Goal: Task Accomplishment & Management: Use online tool/utility

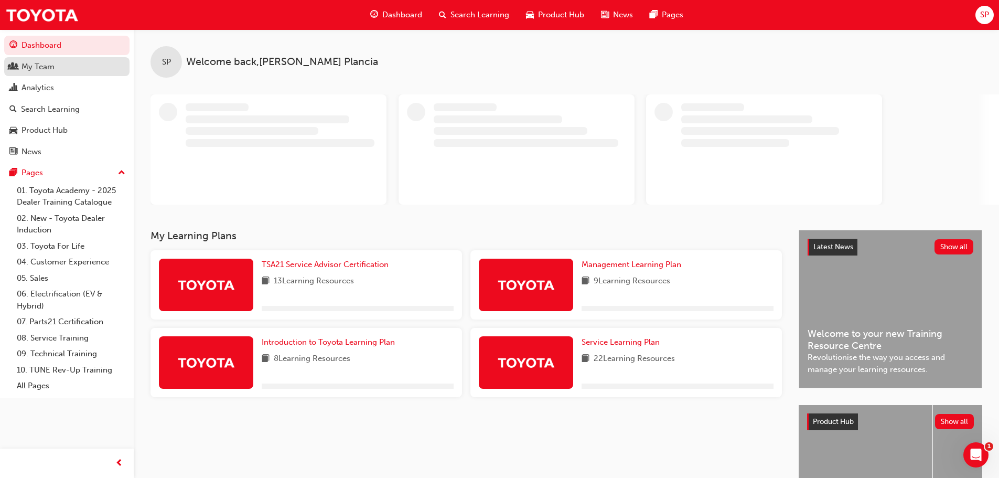
click at [60, 67] on div "My Team" at bounding box center [66, 66] width 115 height 13
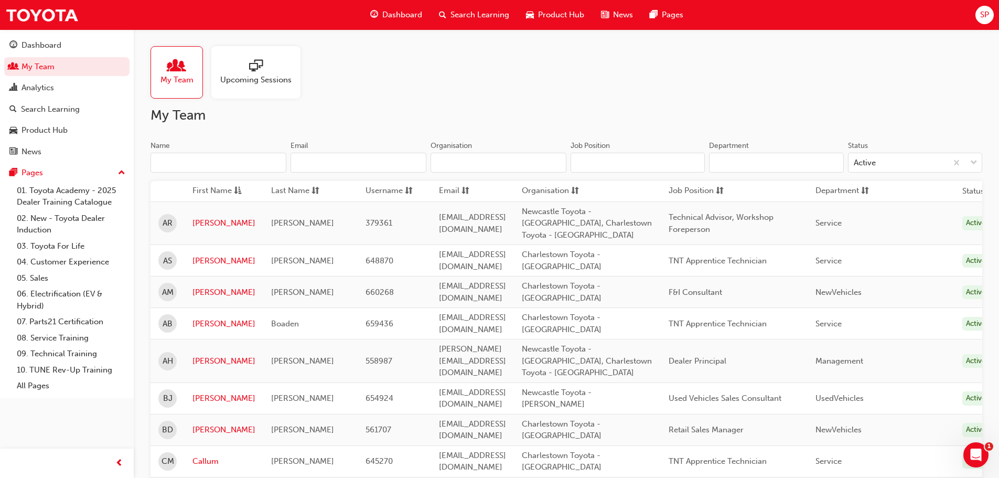
click at [255, 75] on span "Upcoming Sessions" at bounding box center [255, 80] width 71 height 12
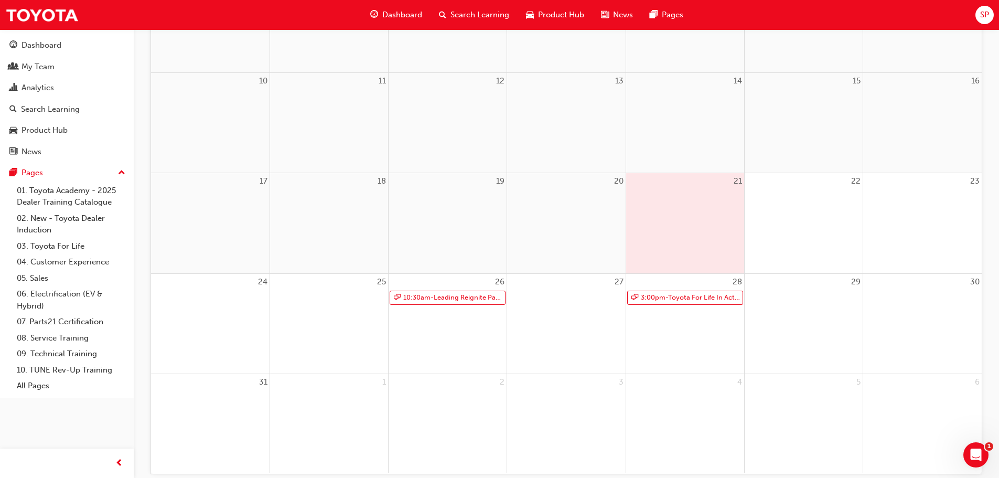
scroll to position [315, 0]
click at [435, 299] on link "10:30am - Leading Reignite Part 2 - Virtual Classroom" at bounding box center [447, 296] width 116 height 14
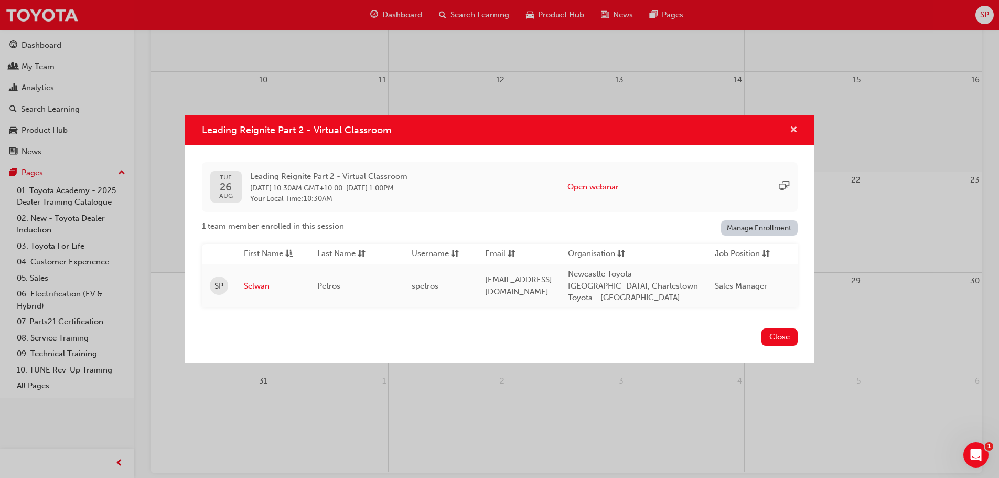
click at [792, 129] on span "cross-icon" at bounding box center [793, 130] width 8 height 9
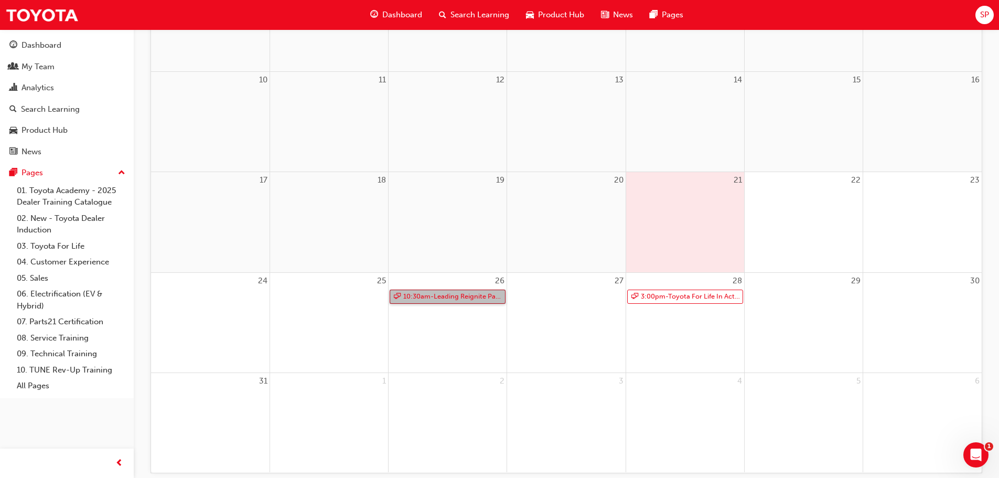
click at [446, 291] on link "10:30am - Leading Reignite Part 2 - Virtual Classroom" at bounding box center [447, 296] width 116 height 14
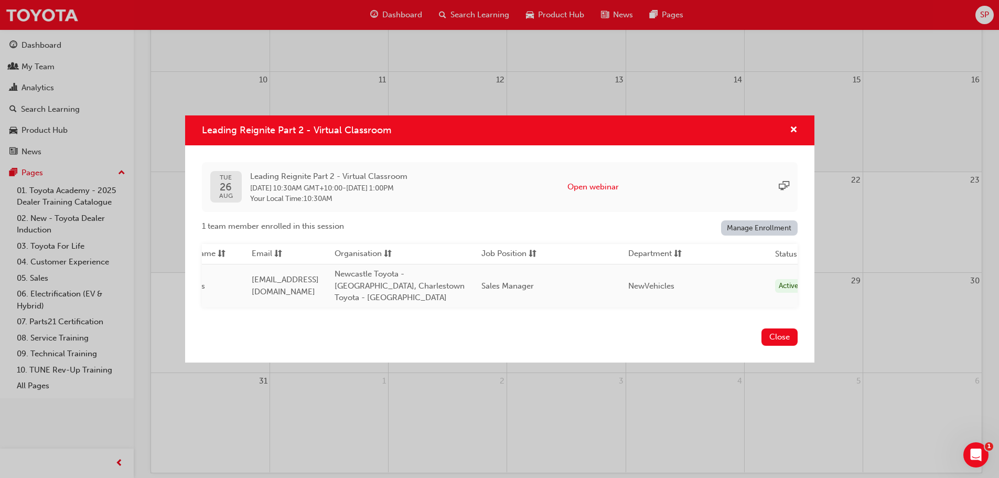
scroll to position [0, 276]
click at [795, 134] on span "cross-icon" at bounding box center [793, 130] width 8 height 9
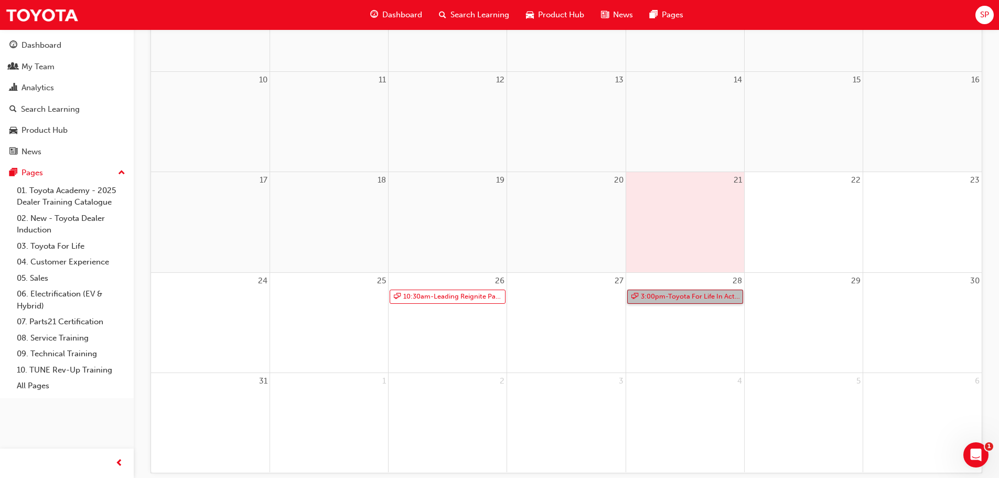
click at [694, 299] on link "3:00pm - Toyota For Life In Action - Virtual Classroom" at bounding box center [685, 296] width 116 height 14
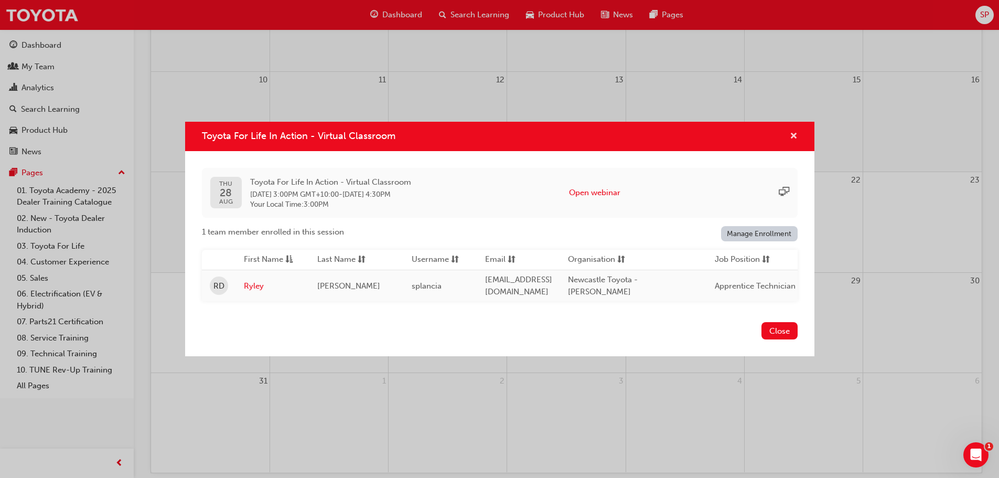
click at [792, 134] on span "cross-icon" at bounding box center [793, 136] width 8 height 9
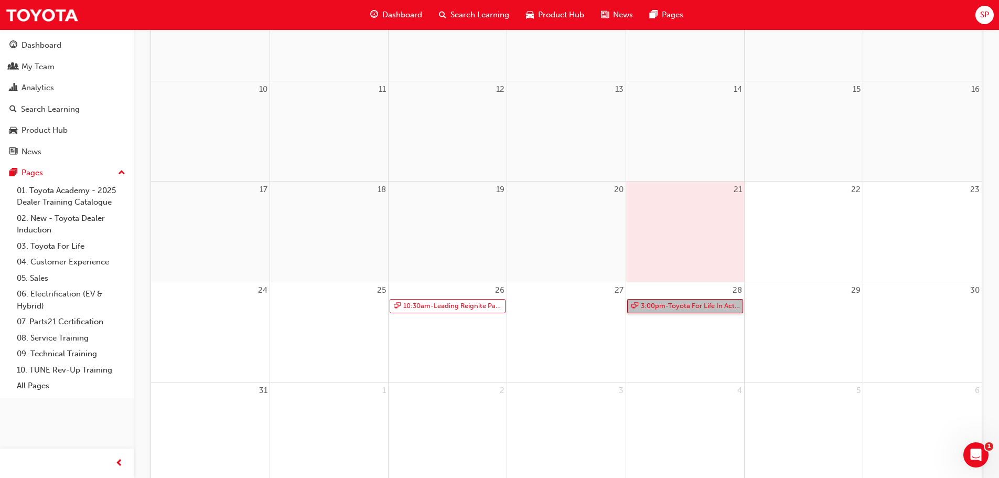
scroll to position [315, 0]
